Goal: Task Accomplishment & Management: Manage account settings

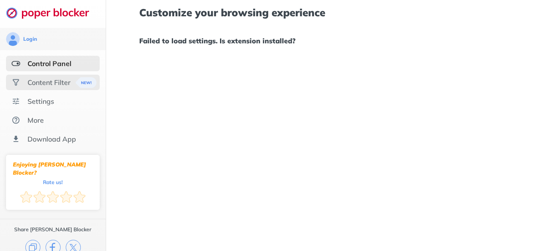
click at [41, 86] on div "Content Filter" at bounding box center [49, 82] width 43 height 9
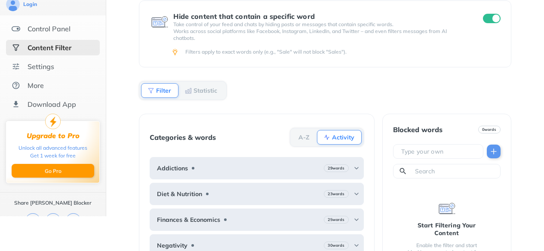
scroll to position [69, 0]
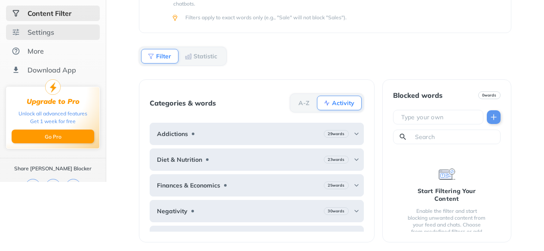
click at [50, 36] on div "Settings" at bounding box center [41, 32] width 27 height 9
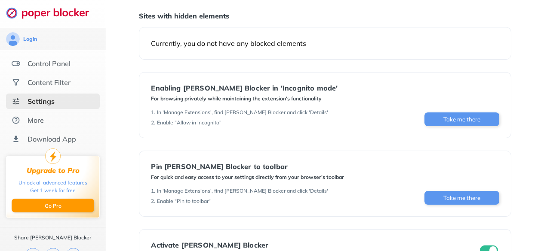
scroll to position [89, 0]
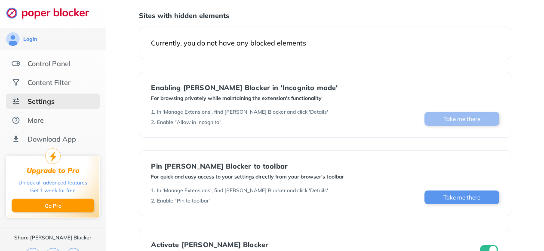
click at [481, 117] on button "Take me there" at bounding box center [461, 119] width 75 height 14
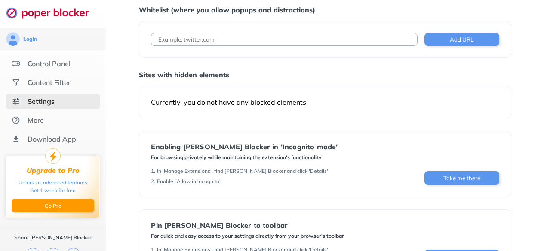
scroll to position [29, 0]
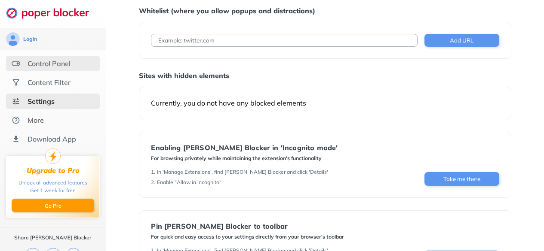
click at [55, 65] on div "Control Panel" at bounding box center [49, 63] width 43 height 9
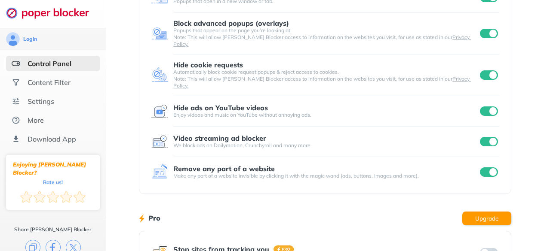
scroll to position [77, 0]
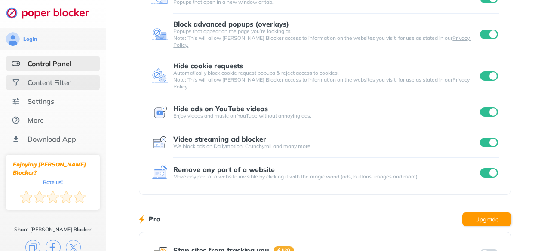
click at [60, 83] on div "Content Filter" at bounding box center [49, 82] width 43 height 9
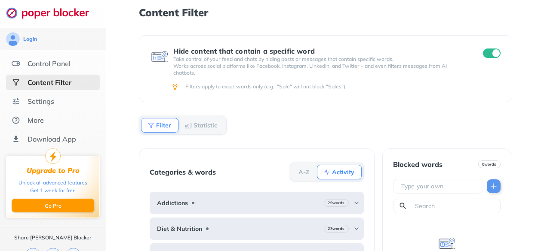
click at [171, 126] on div "Filter" at bounding box center [159, 125] width 37 height 15
click at [160, 126] on b "Filter" at bounding box center [163, 125] width 15 height 5
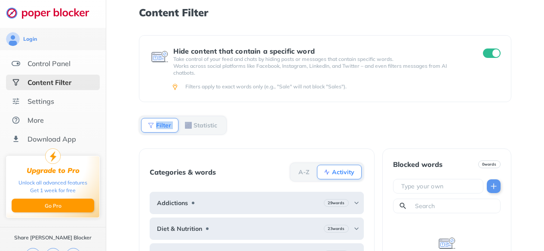
click at [160, 126] on b "Filter" at bounding box center [163, 125] width 15 height 5
click at [152, 126] on img at bounding box center [150, 125] width 7 height 7
click at [41, 104] on div "Settings" at bounding box center [41, 101] width 27 height 9
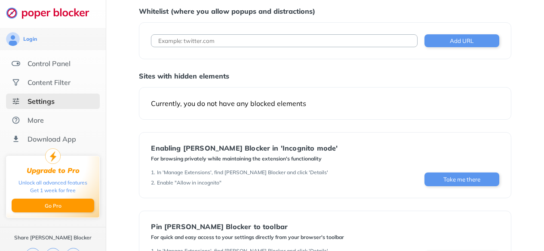
scroll to position [29, 0]
